Goal: Find specific page/section

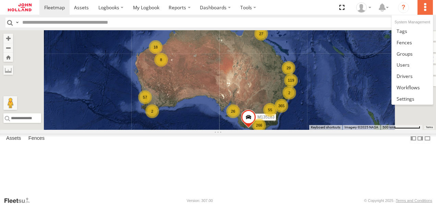
click at [419, 8] on label at bounding box center [425, 7] width 15 height 15
click at [422, 87] on link at bounding box center [412, 87] width 41 height 11
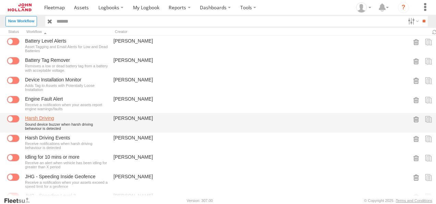
click at [36, 116] on link "Harsh Driving" at bounding box center [66, 118] width 83 height 6
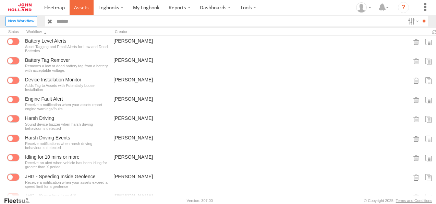
click at [90, 12] on link at bounding box center [82, 7] width 24 height 15
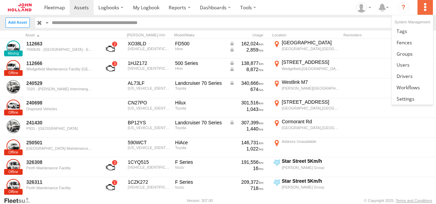
click at [422, 6] on label at bounding box center [425, 7] width 15 height 15
click at [409, 87] on span at bounding box center [408, 87] width 23 height 7
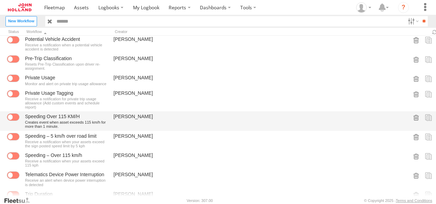
scroll to position [206, 0]
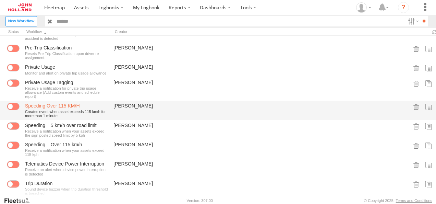
click at [55, 104] on link "Speeding Over 115 KM/H" at bounding box center [66, 106] width 83 height 6
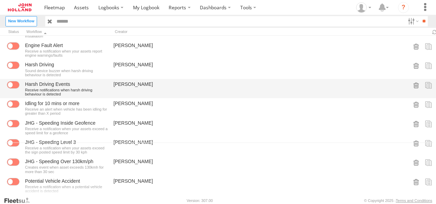
scroll to position [69, 0]
